Goal: Information Seeking & Learning: Learn about a topic

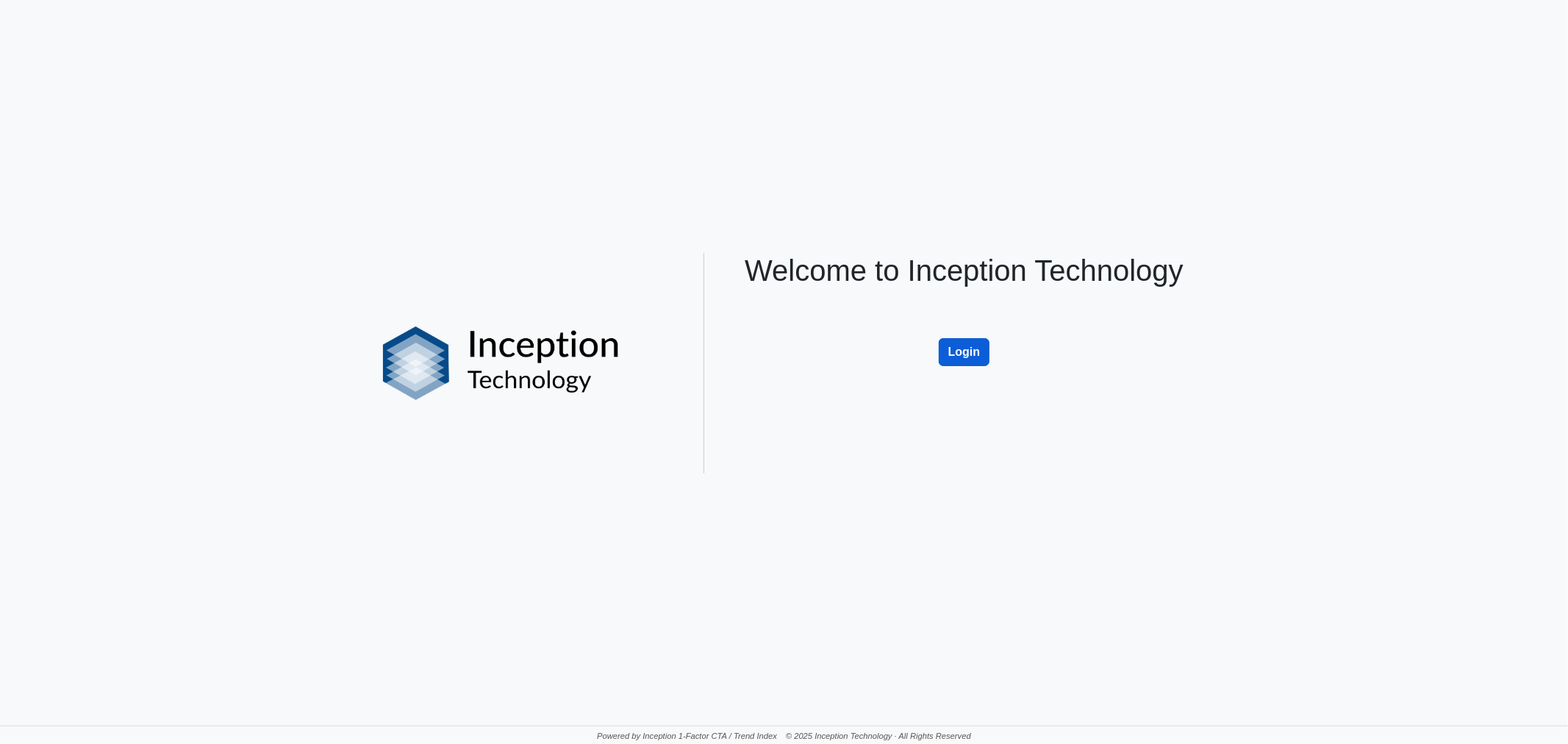
click at [961, 359] on button "Login" at bounding box center [964, 352] width 51 height 28
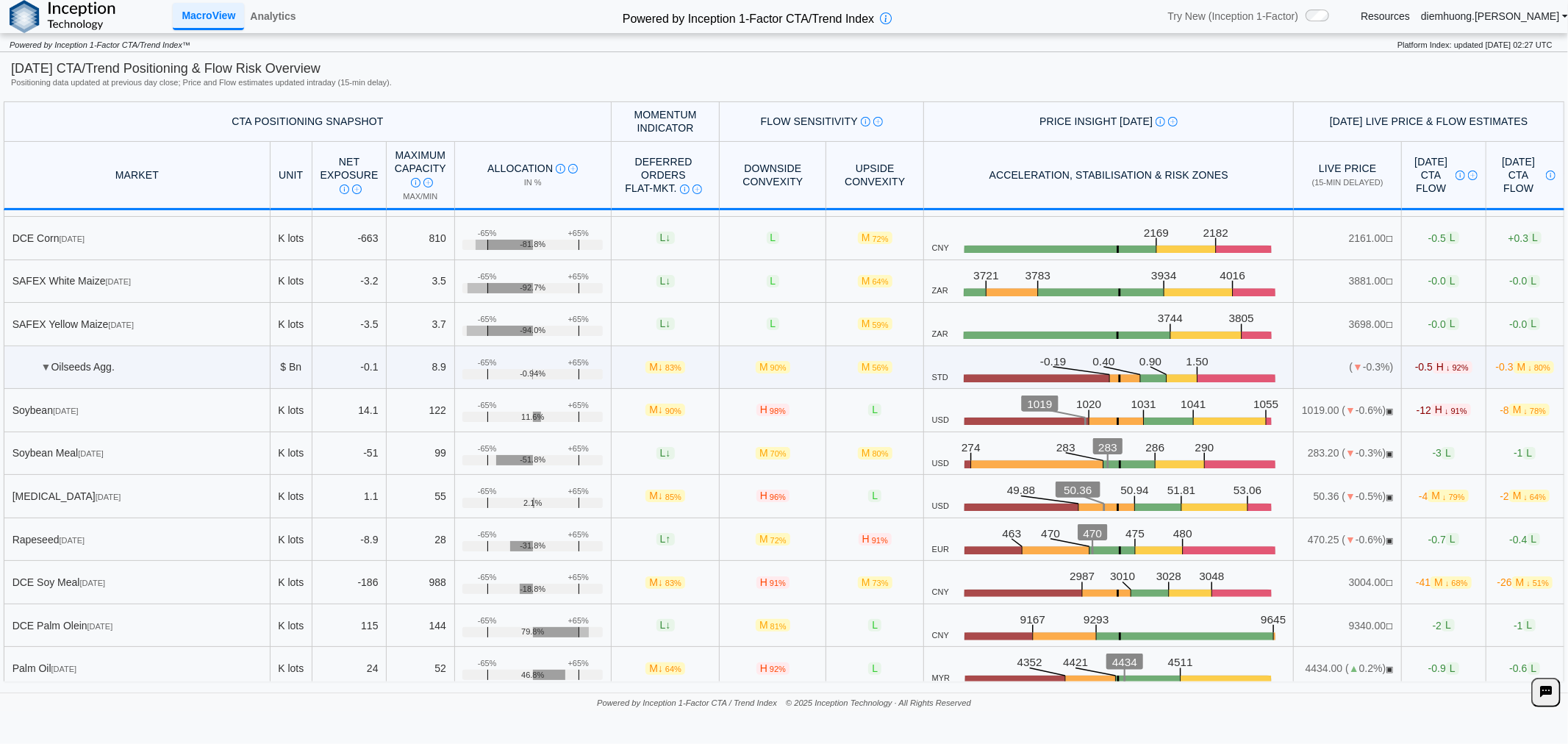
scroll to position [408, 0]
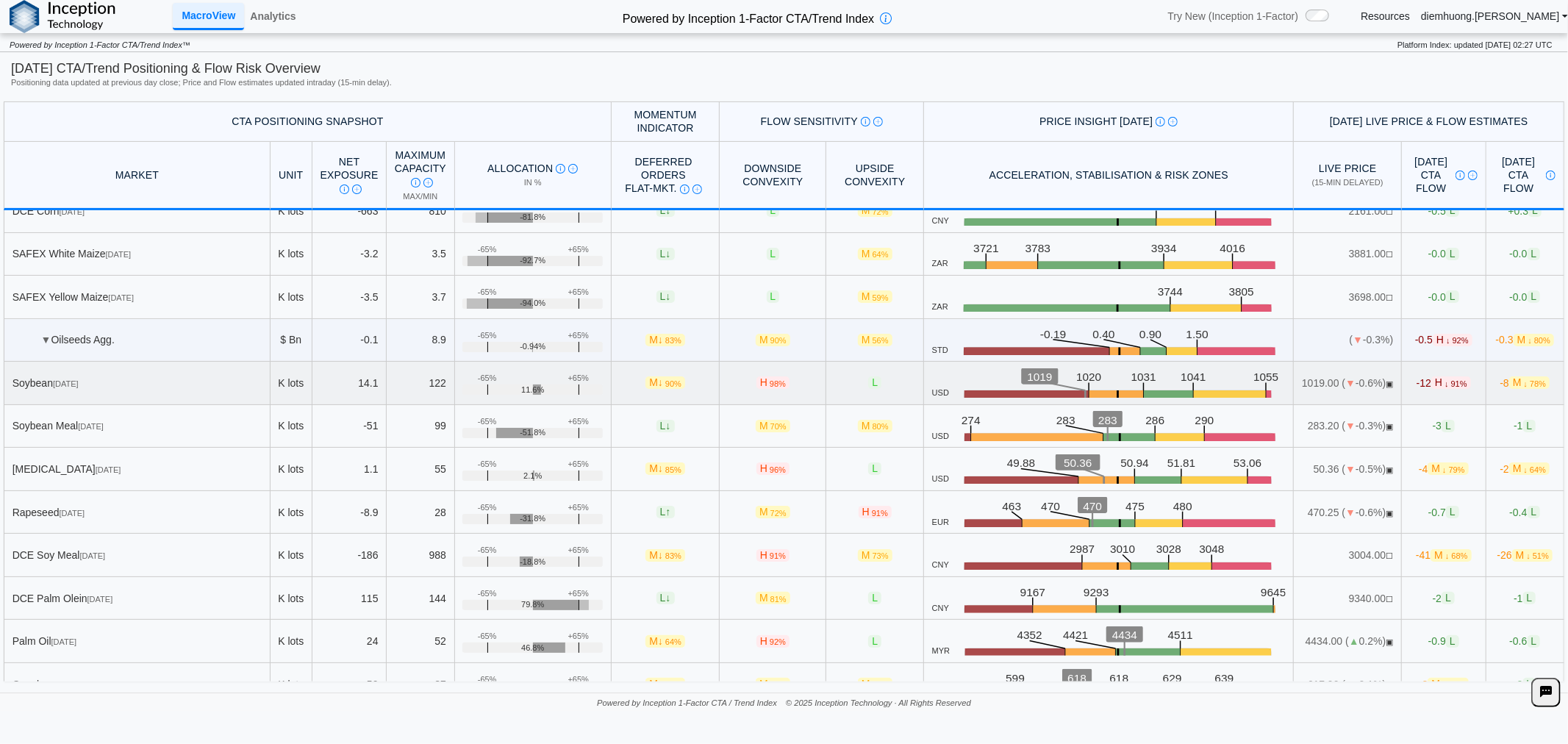
click at [99, 379] on div "Soybean [DATE]" at bounding box center [137, 383] width 249 height 14
click at [1020, 395] on rect at bounding box center [1027, 398] width 126 height 15
click at [868, 378] on span "L" at bounding box center [875, 382] width 14 height 13
click at [211, 388] on div "Soybean [DATE]" at bounding box center [137, 383] width 249 height 14
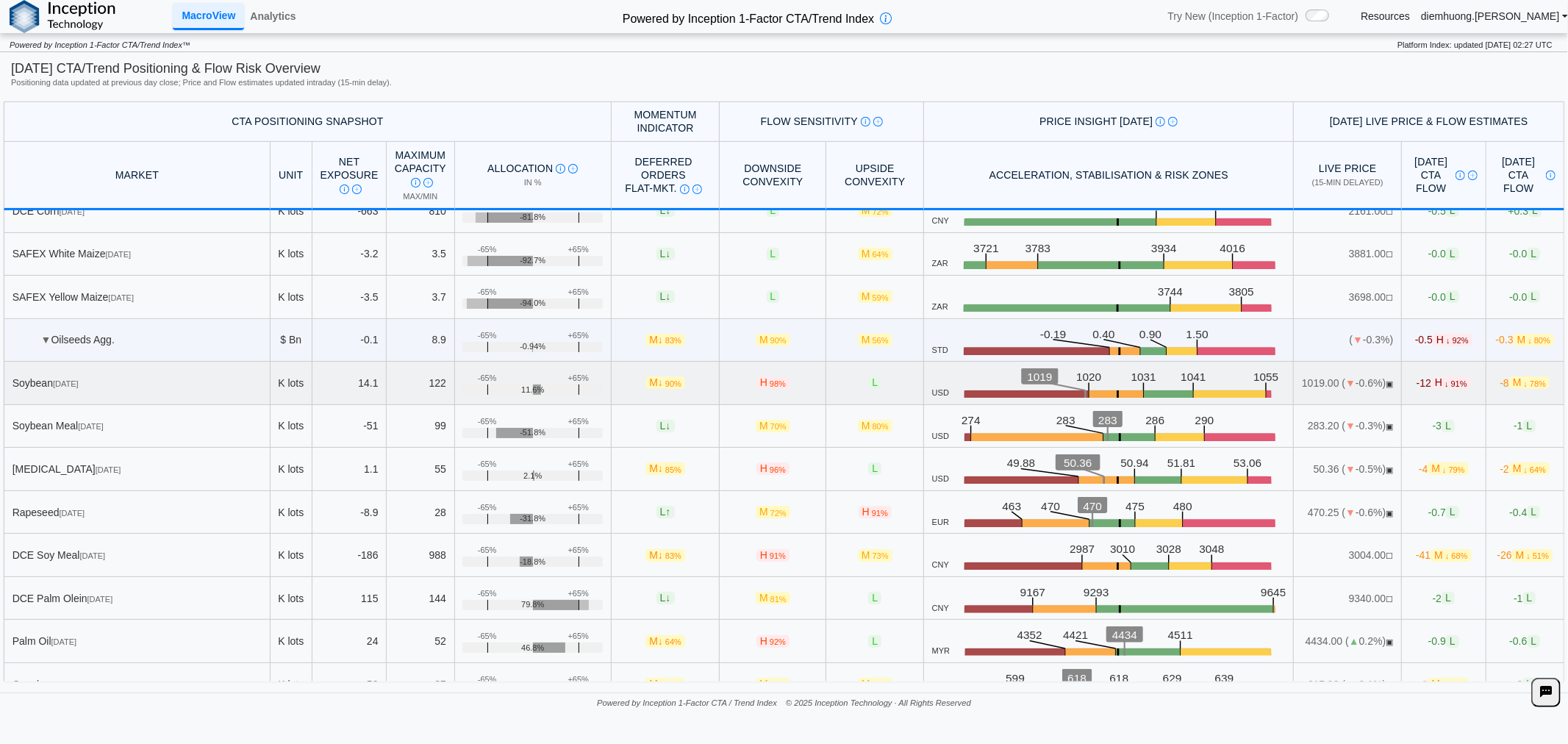
click at [548, 387] on div "11.6%" at bounding box center [533, 390] width 140 height 11
click at [283, 17] on link "Analytics" at bounding box center [273, 16] width 57 height 25
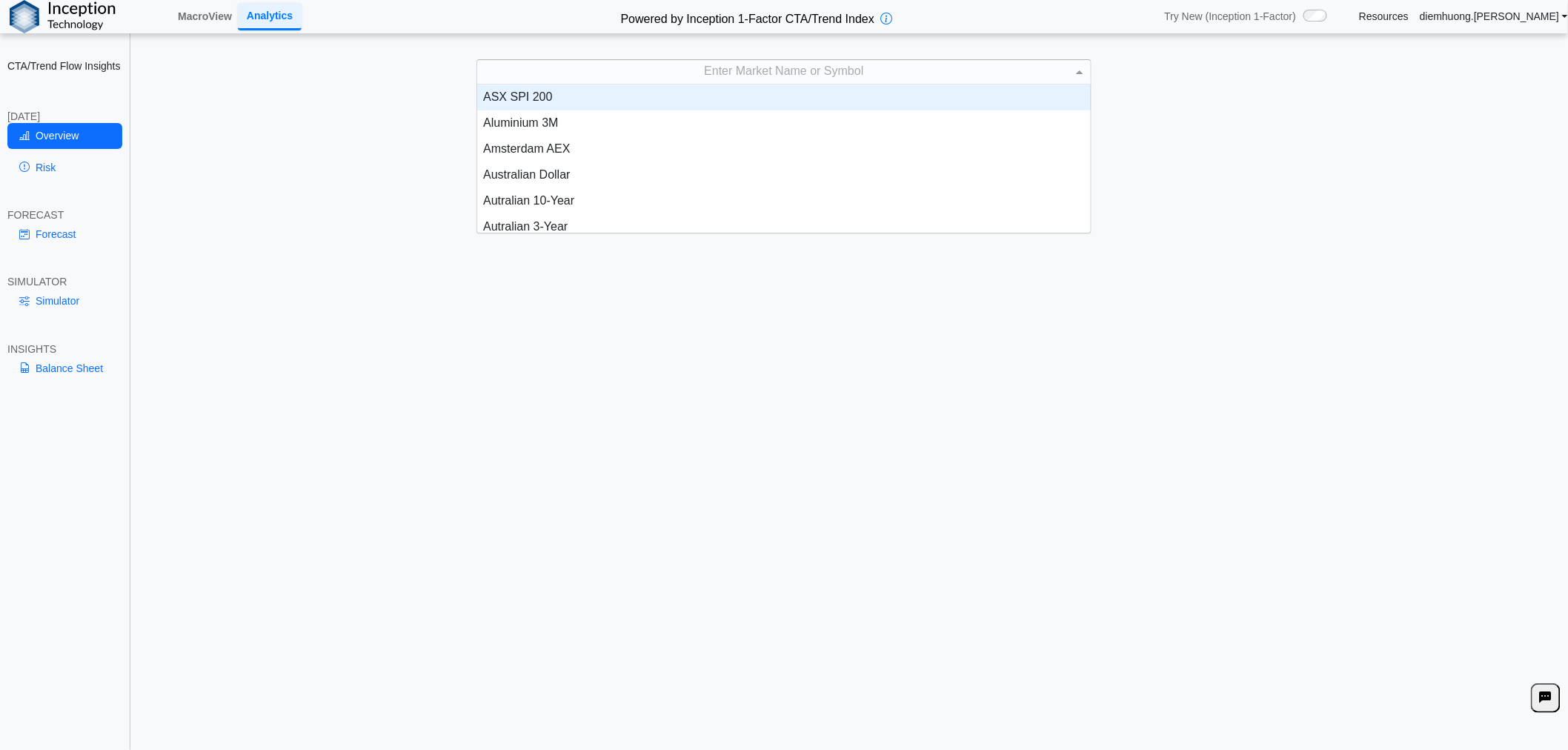
click at [880, 72] on div "Enter Market Name or Symbol" at bounding box center [784, 71] width 614 height 24
drag, startPoint x: 887, startPoint y: 71, endPoint x: 741, endPoint y: 74, distance: 146.0
click at [741, 74] on div "** bo" at bounding box center [774, 71] width 595 height 24
type input "*"
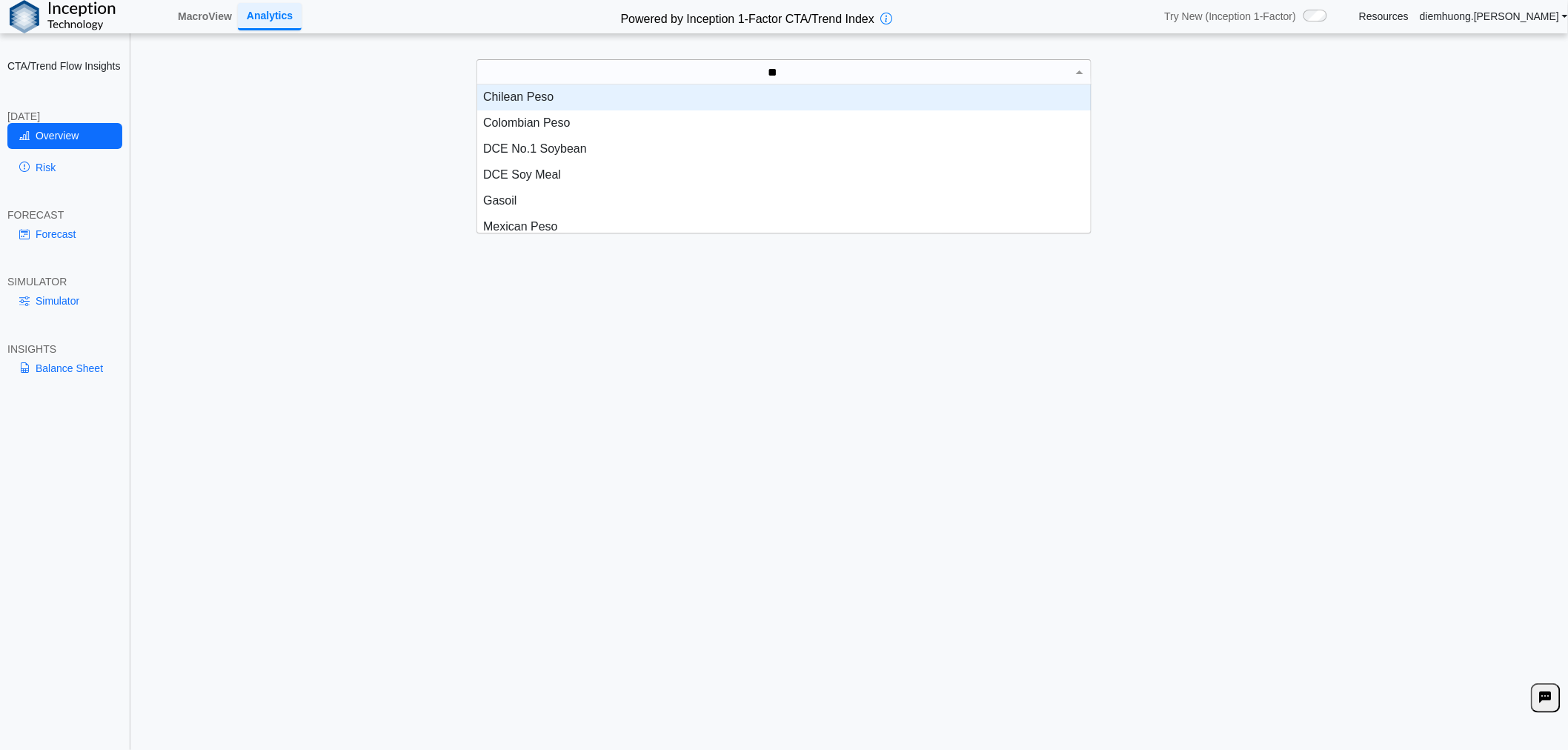
type input "***"
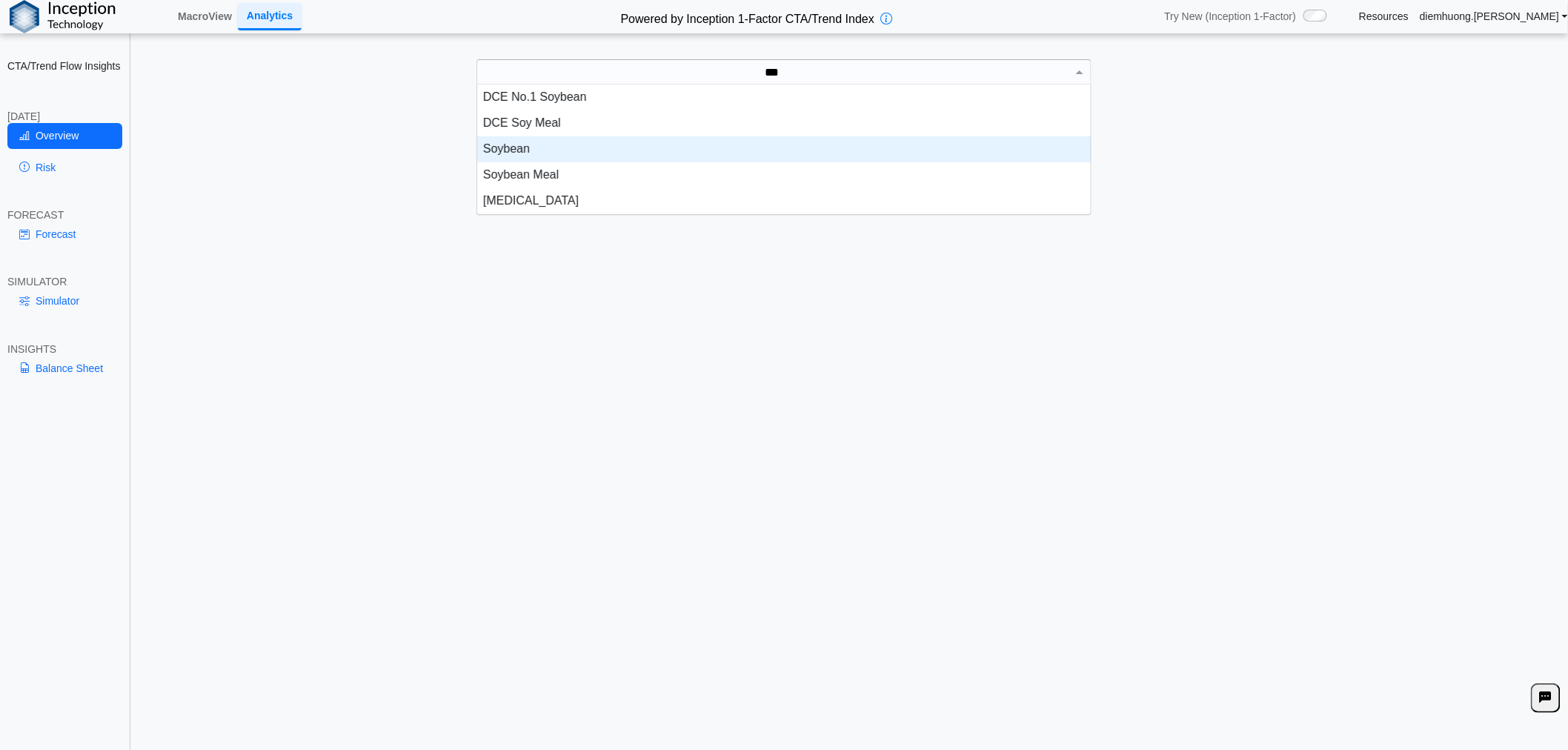
click at [684, 150] on div "Soybean" at bounding box center [784, 149] width 614 height 26
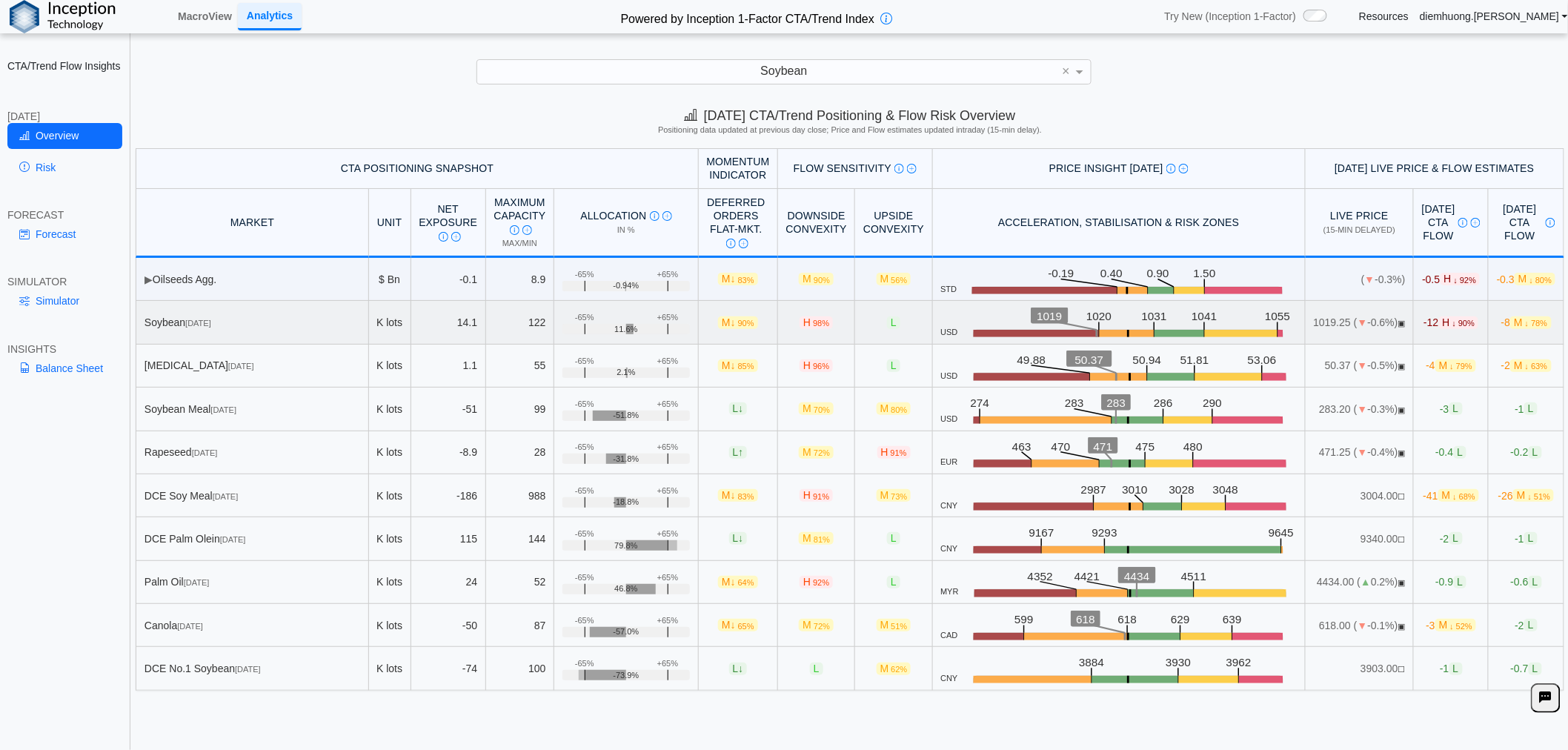
click at [217, 335] on td "Soybean [DATE]" at bounding box center [251, 322] width 232 height 43
click at [37, 162] on link "Risk" at bounding box center [65, 167] width 115 height 25
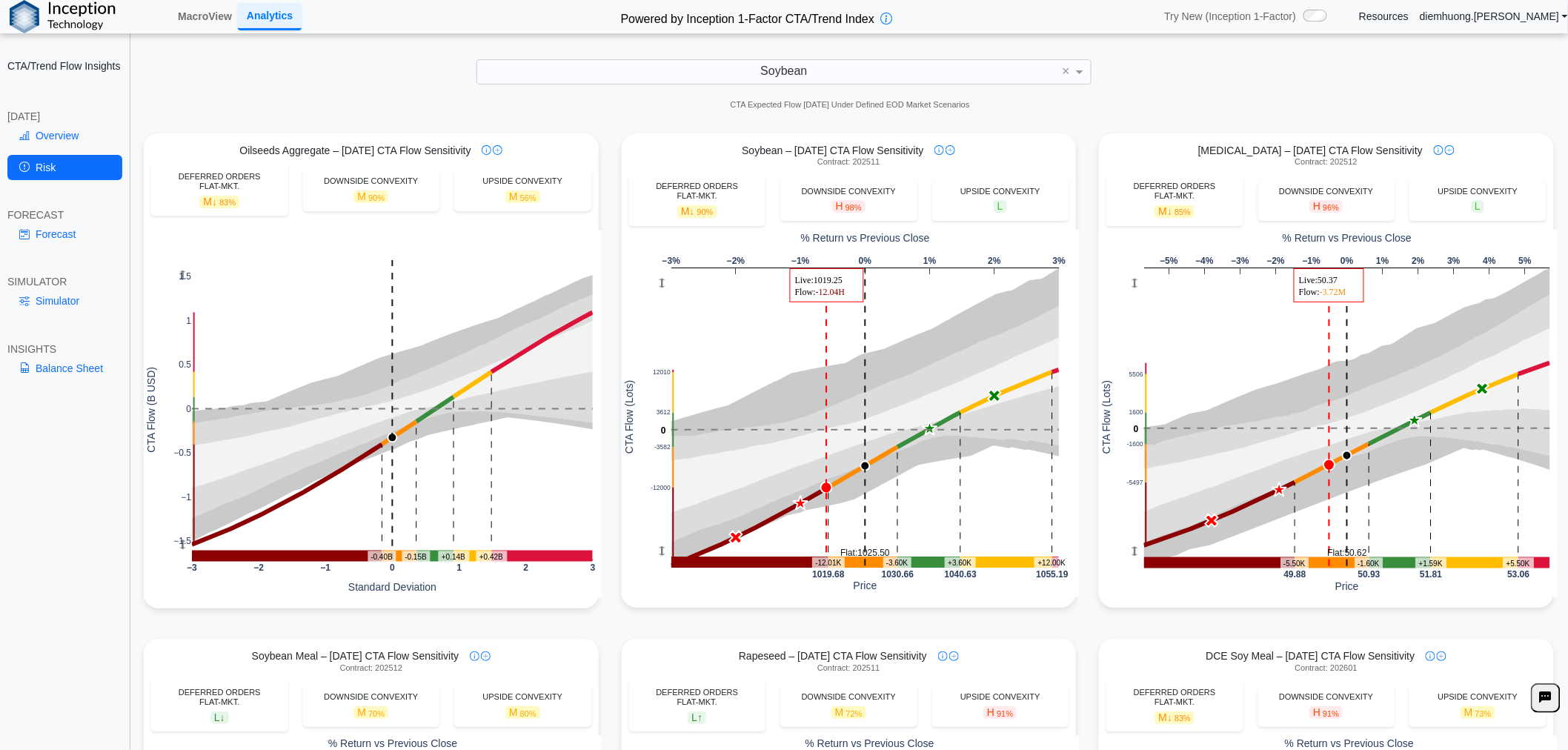
scroll to position [0, 0]
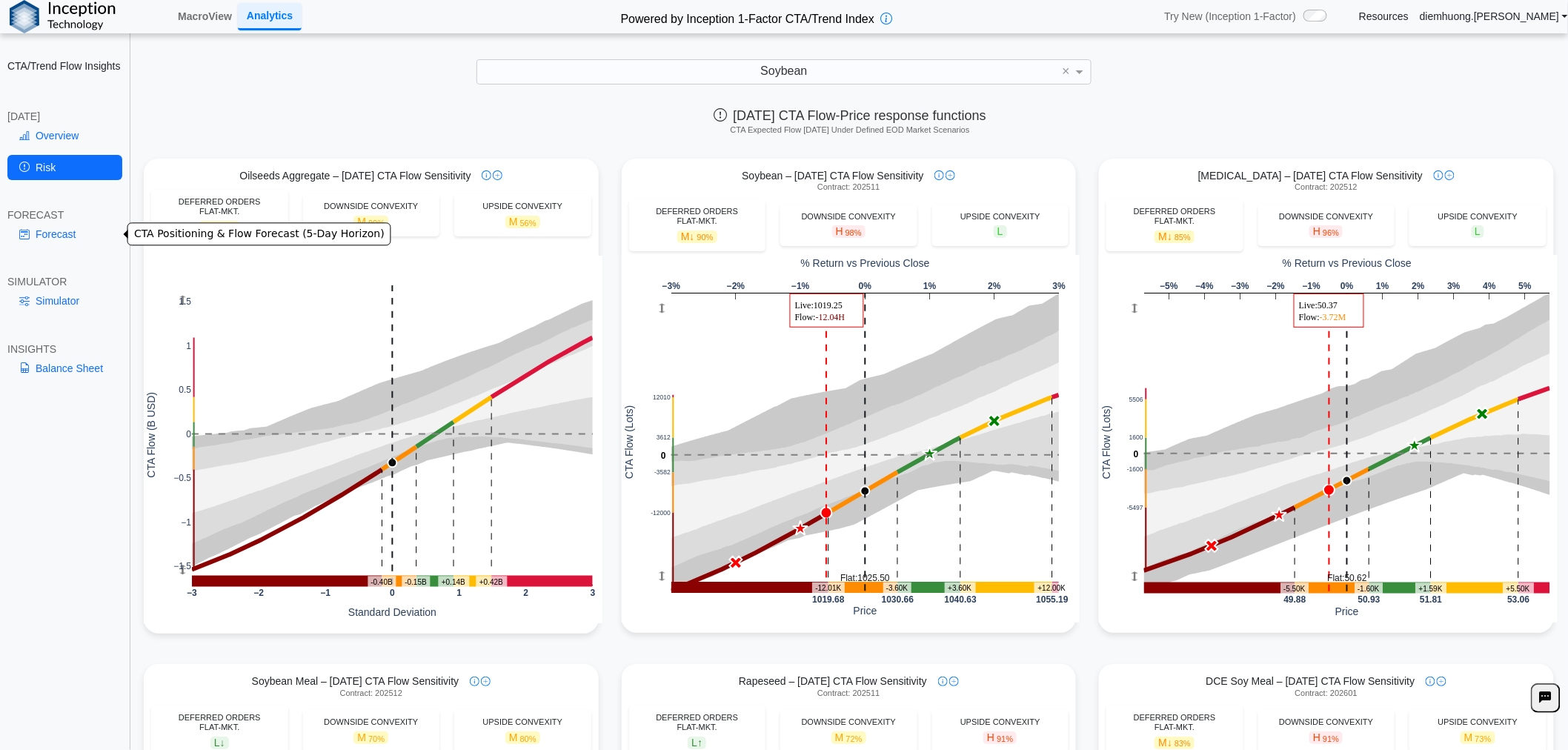
click at [75, 229] on link "Forecast" at bounding box center [65, 234] width 115 height 25
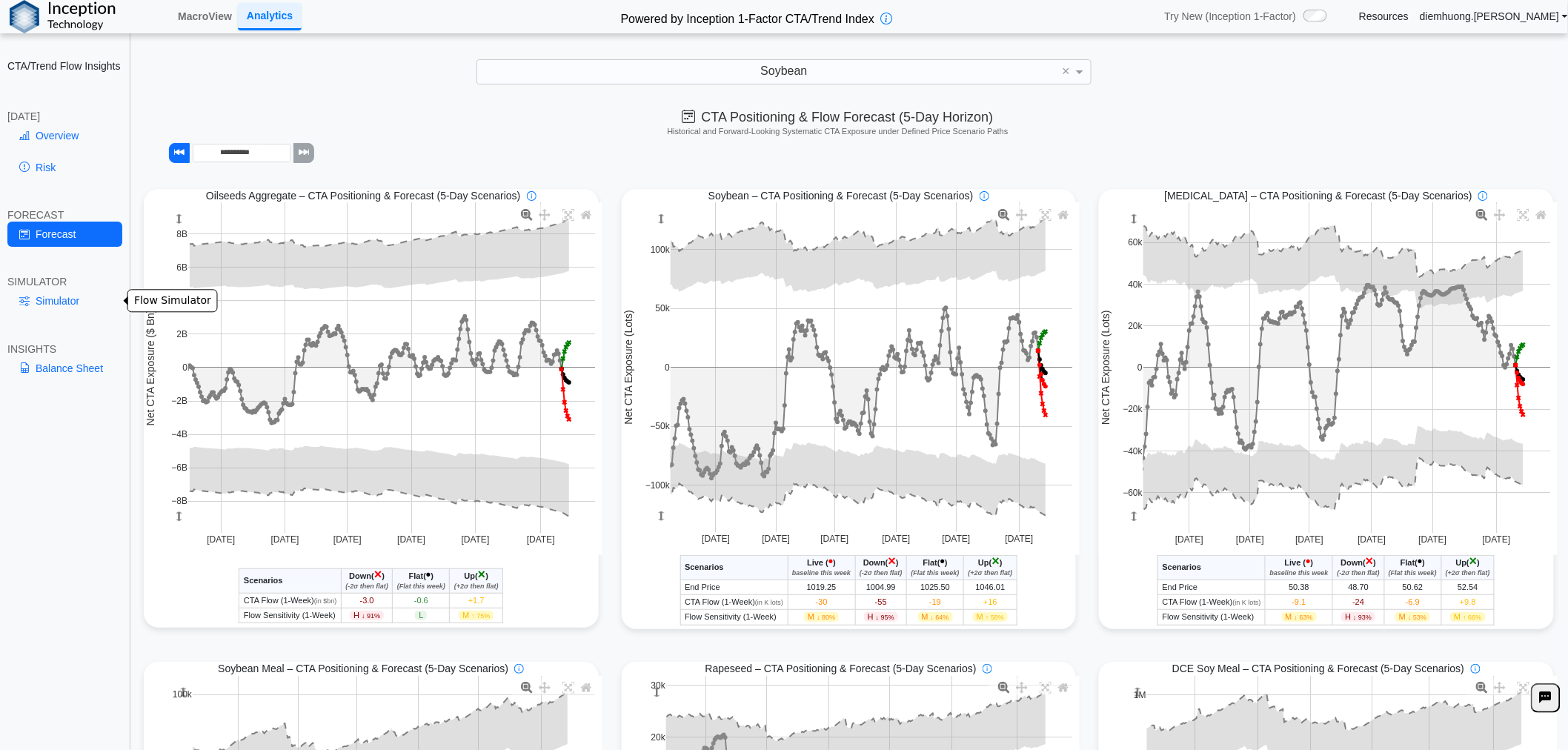
click at [81, 302] on link "Simulator" at bounding box center [65, 300] width 115 height 25
